Goal: Communication & Community: Share content

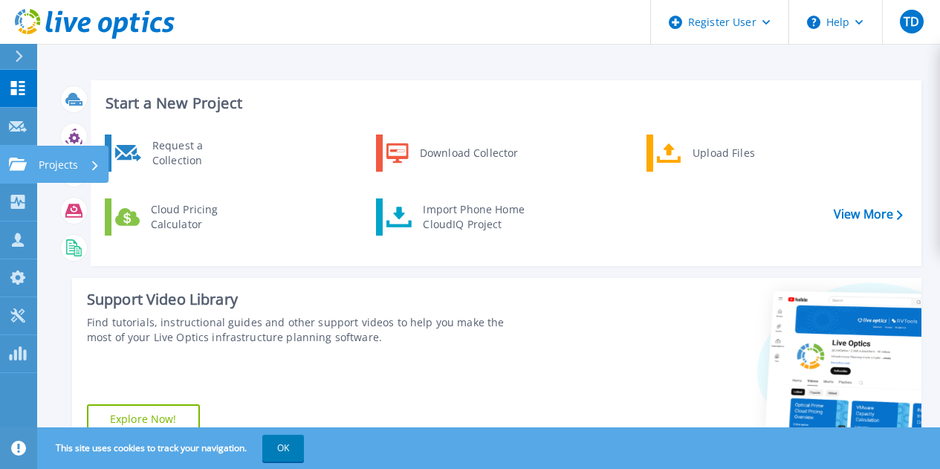
click at [21, 155] on link "Projects Projects" at bounding box center [18, 165] width 37 height 38
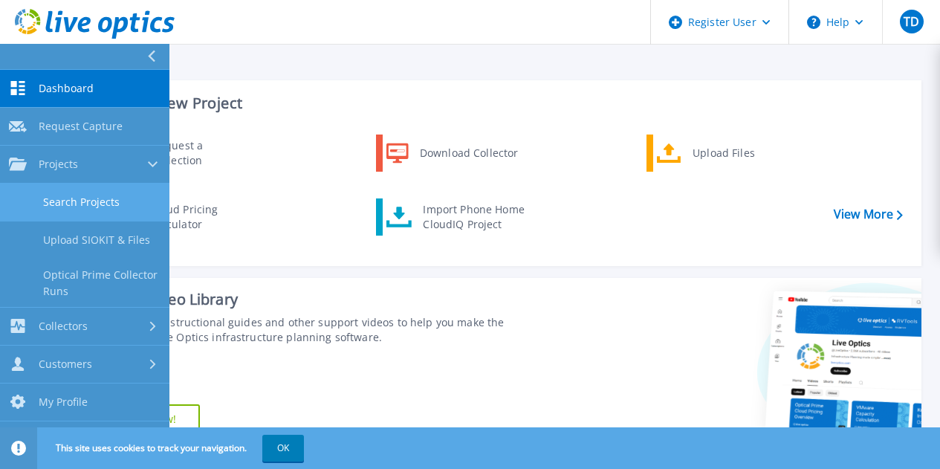
click at [76, 195] on link "Search Projects" at bounding box center [84, 203] width 169 height 38
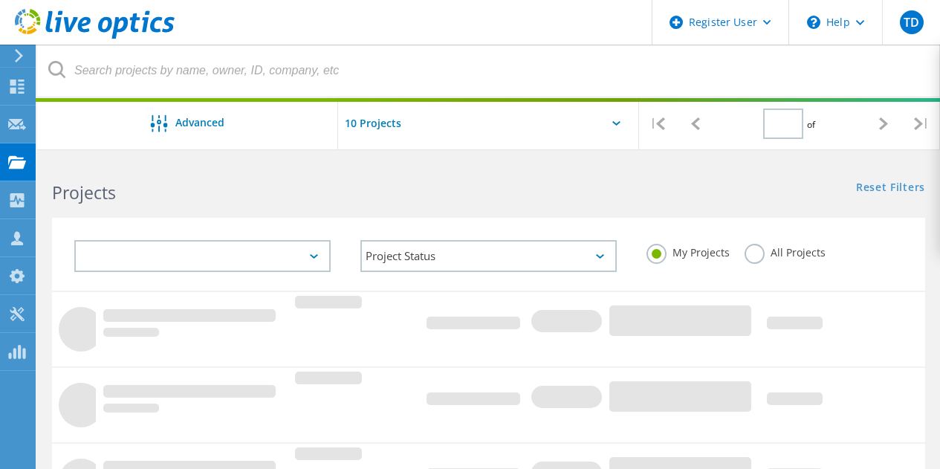
type input "1"
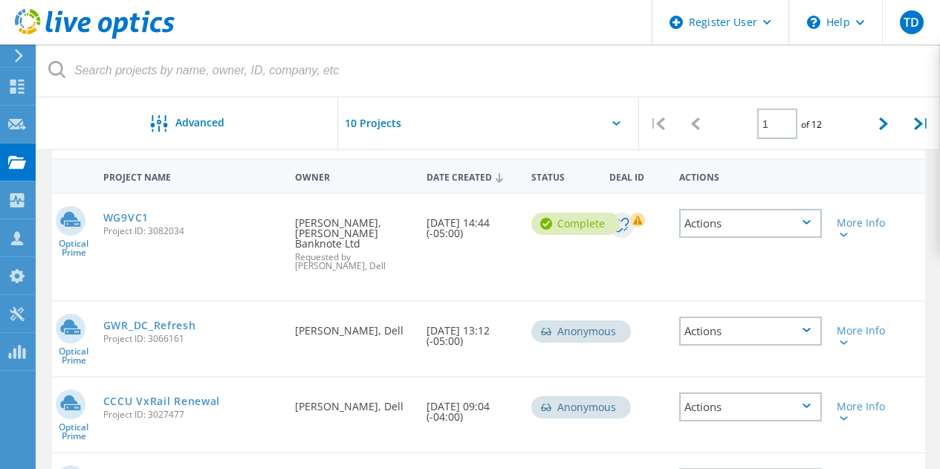
scroll to position [133, 0]
click at [846, 229] on div at bounding box center [842, 233] width 11 height 9
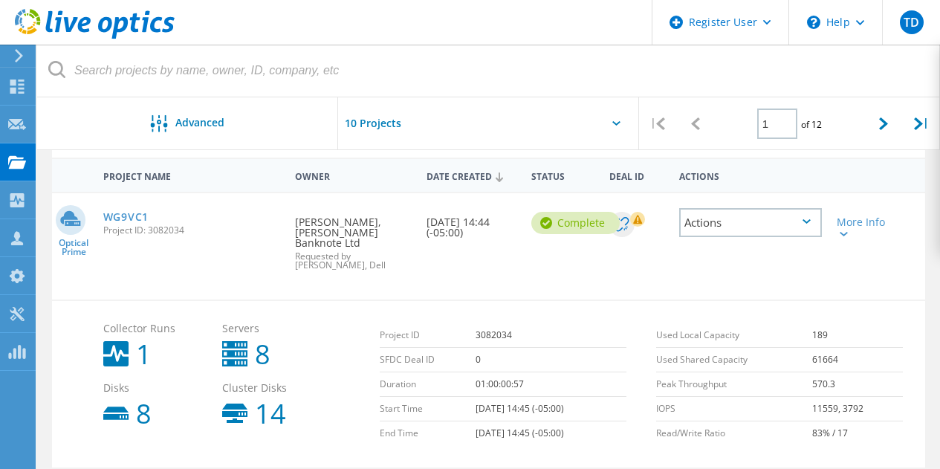
click at [192, 217] on div "WG9VC1 Project ID: 3082034" at bounding box center [192, 221] width 192 height 56
click at [794, 217] on div "Actions" at bounding box center [750, 222] width 143 height 29
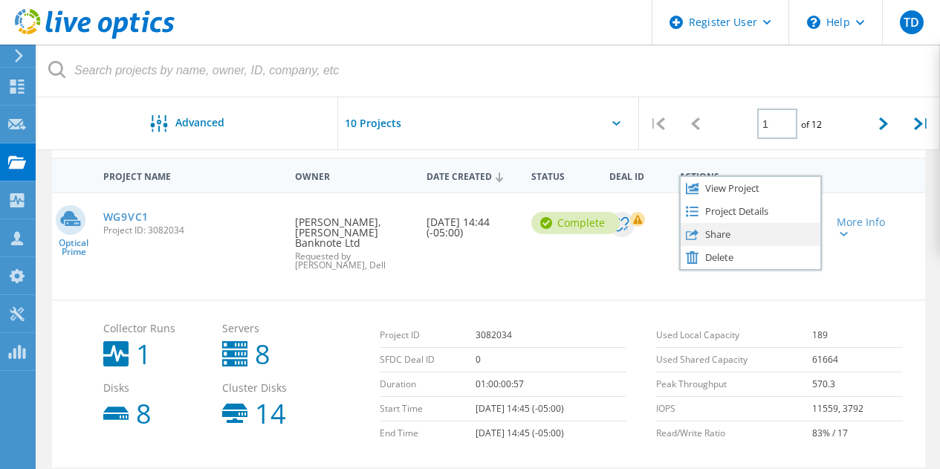
click at [761, 234] on div "Share" at bounding box center [751, 234] width 140 height 23
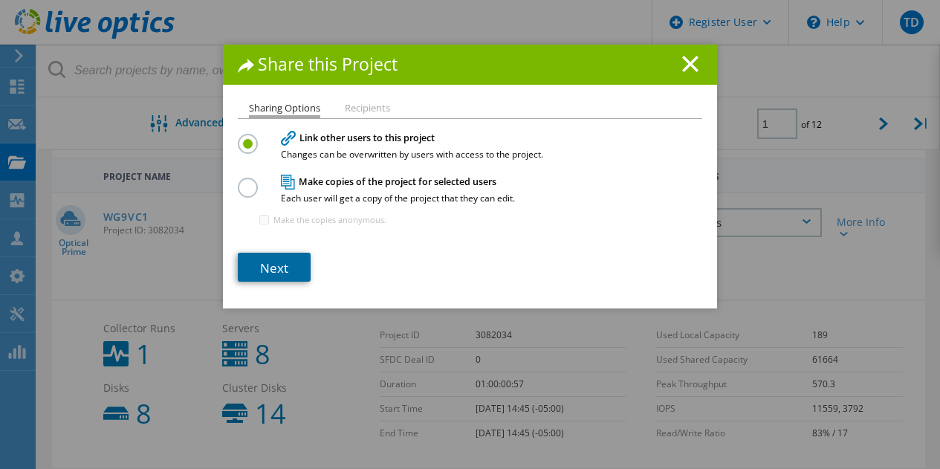
click at [262, 274] on link "Next" at bounding box center [274, 267] width 73 height 29
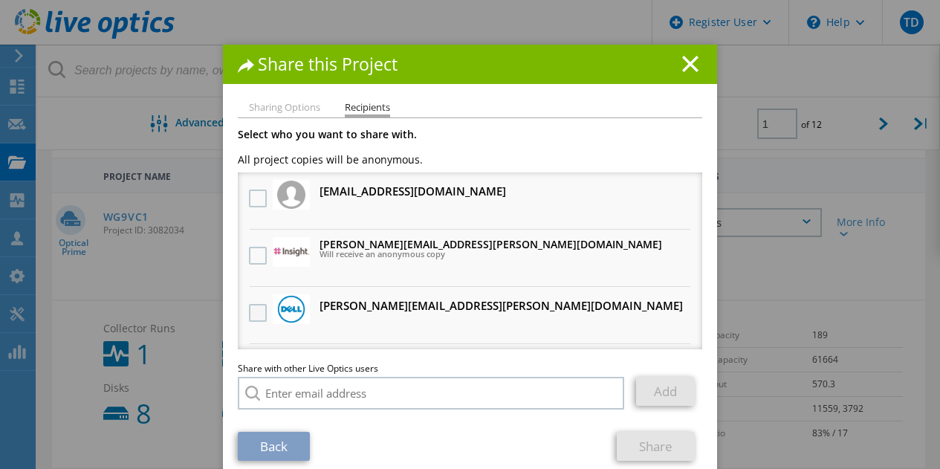
click at [256, 311] on label at bounding box center [260, 313] width 22 height 18
click at [0, 0] on input "checkbox" at bounding box center [0, 0] width 0 height 0
click at [635, 451] on link "Share" at bounding box center [656, 446] width 78 height 29
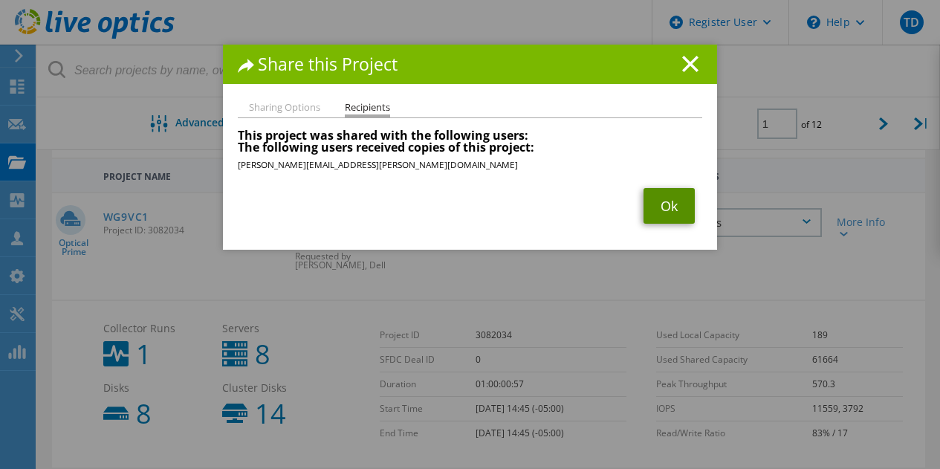
click at [663, 208] on link "Ok" at bounding box center [668, 206] width 51 height 36
